Goal: Register for event/course

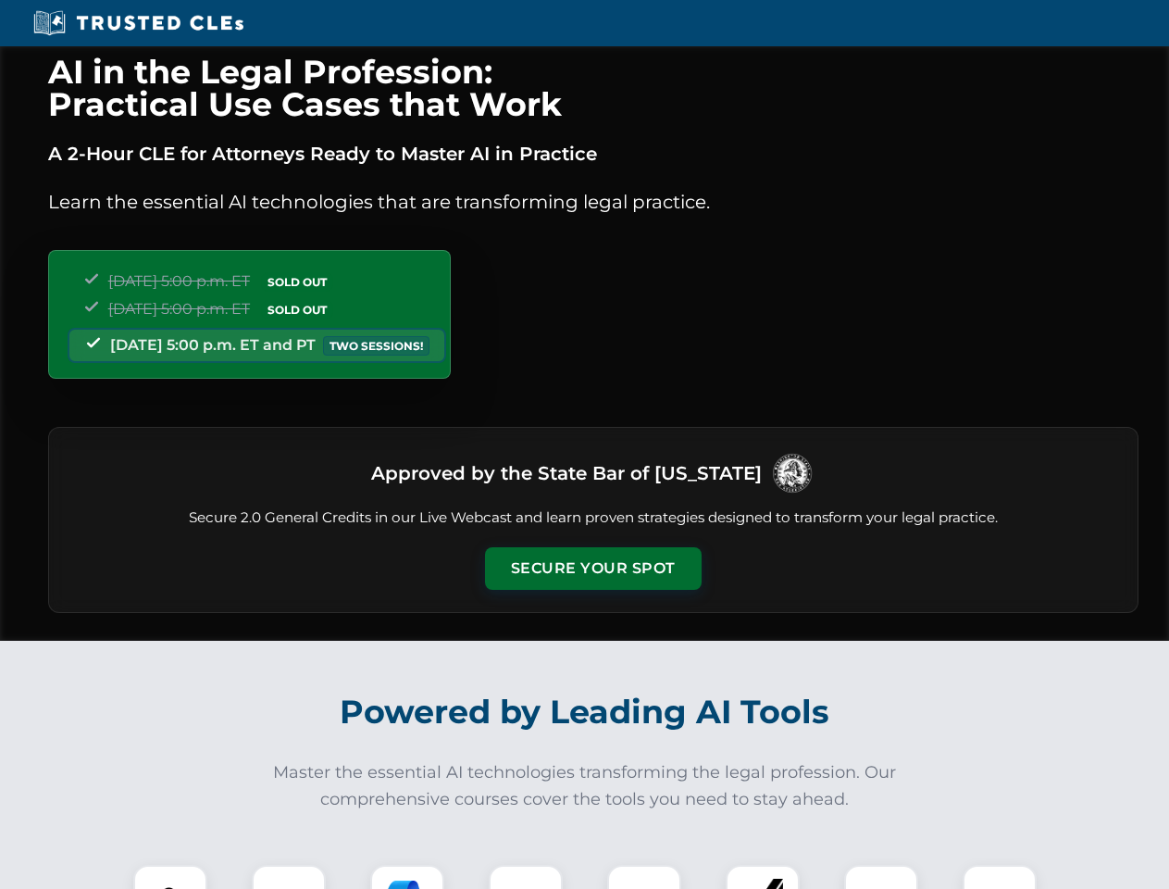
click at [592, 568] on button "Secure Your Spot" at bounding box center [593, 568] width 217 height 43
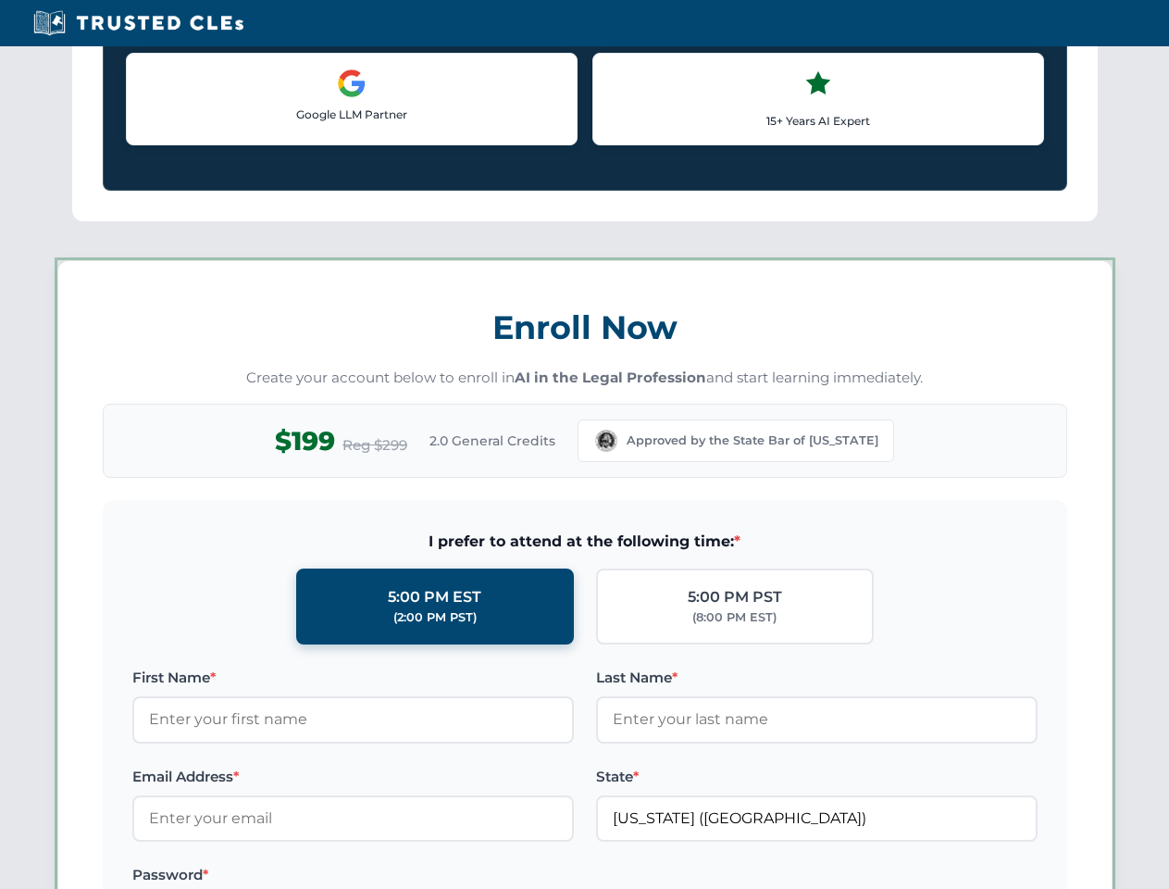
click at [407, 876] on label "Password *" at bounding box center [352, 875] width 441 height 22
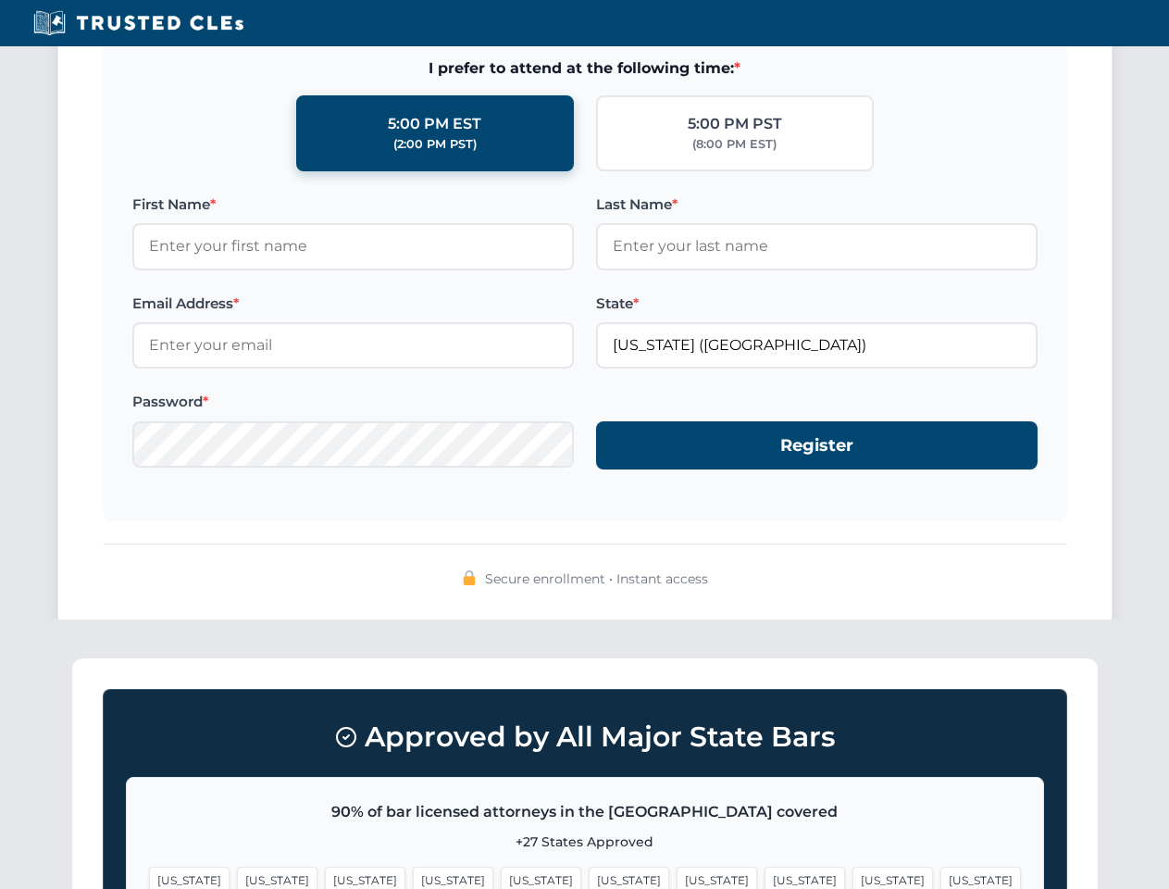
click at [852, 876] on span "[US_STATE]" at bounding box center [892, 879] width 81 height 27
